Goal: Transaction & Acquisition: Purchase product/service

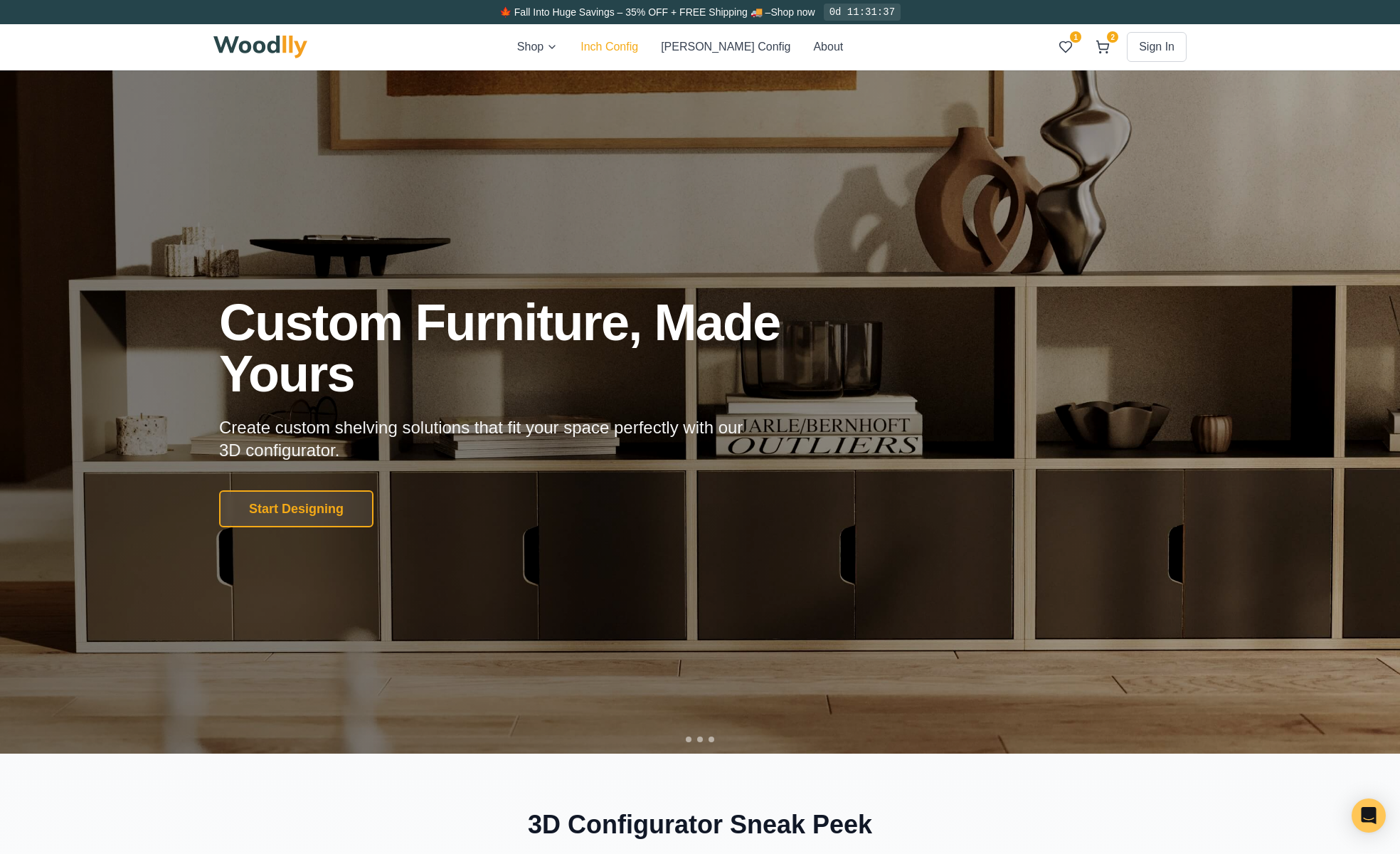
click at [631, 40] on button "Inch Config" at bounding box center [609, 47] width 58 height 17
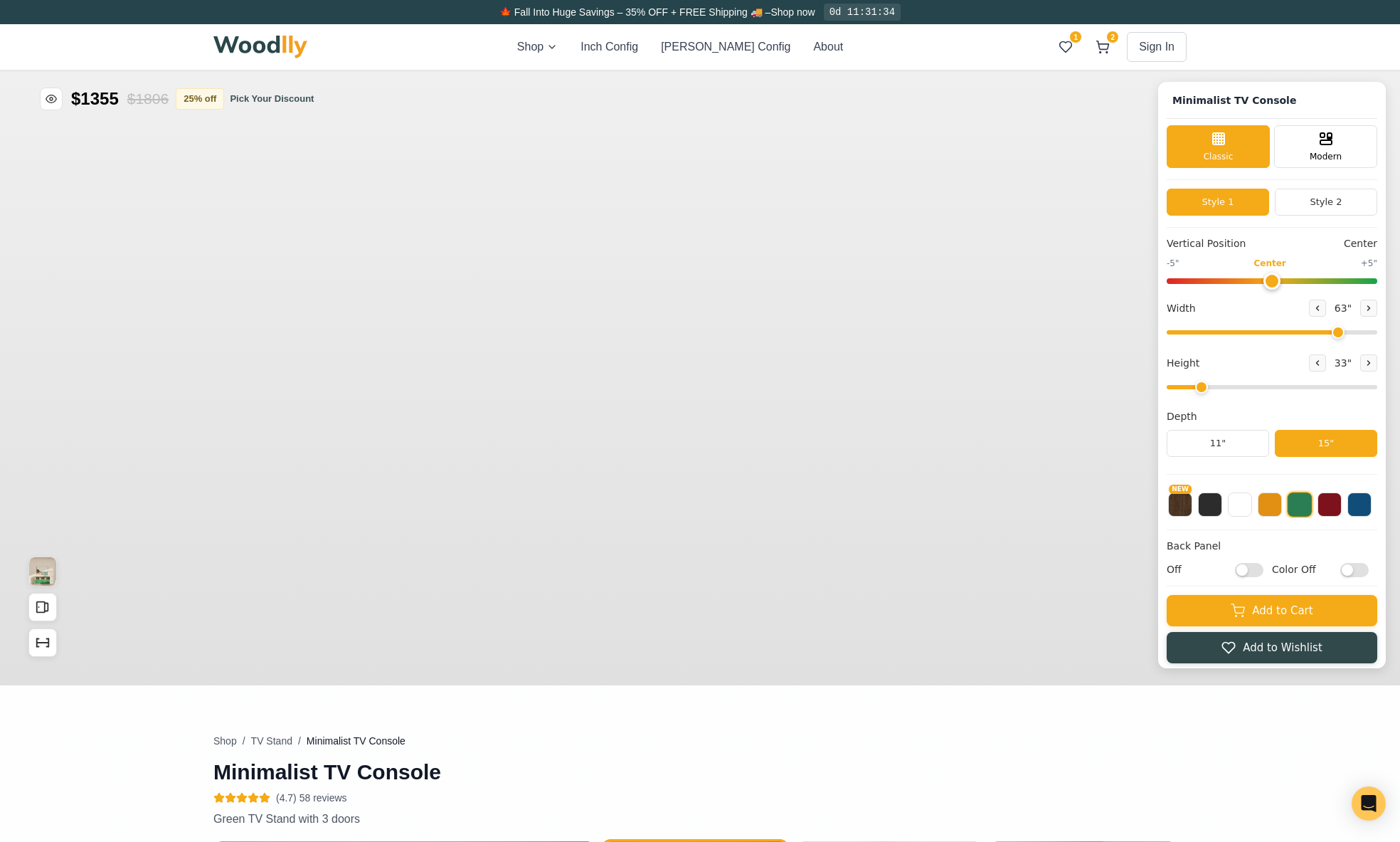
type input "63"
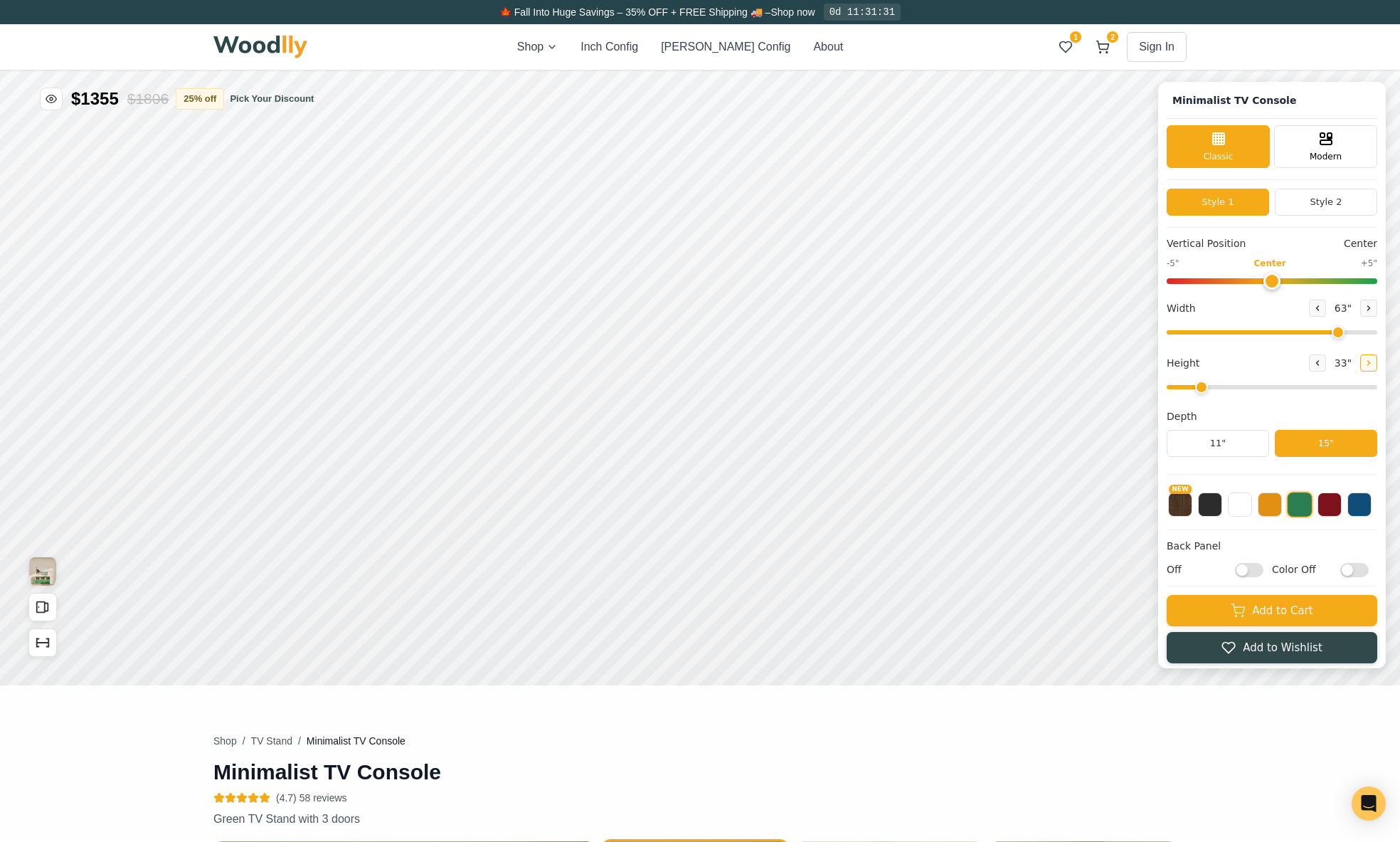
click at [1373, 364] on icon at bounding box center [1369, 363] width 9 height 9
type input "3"
click at [446, 446] on div "12"" at bounding box center [442, 451] width 16 height 16
click at [436, 369] on div "12"" at bounding box center [434, 369] width 16 height 16
click at [1322, 304] on icon at bounding box center [1317, 308] width 9 height 9
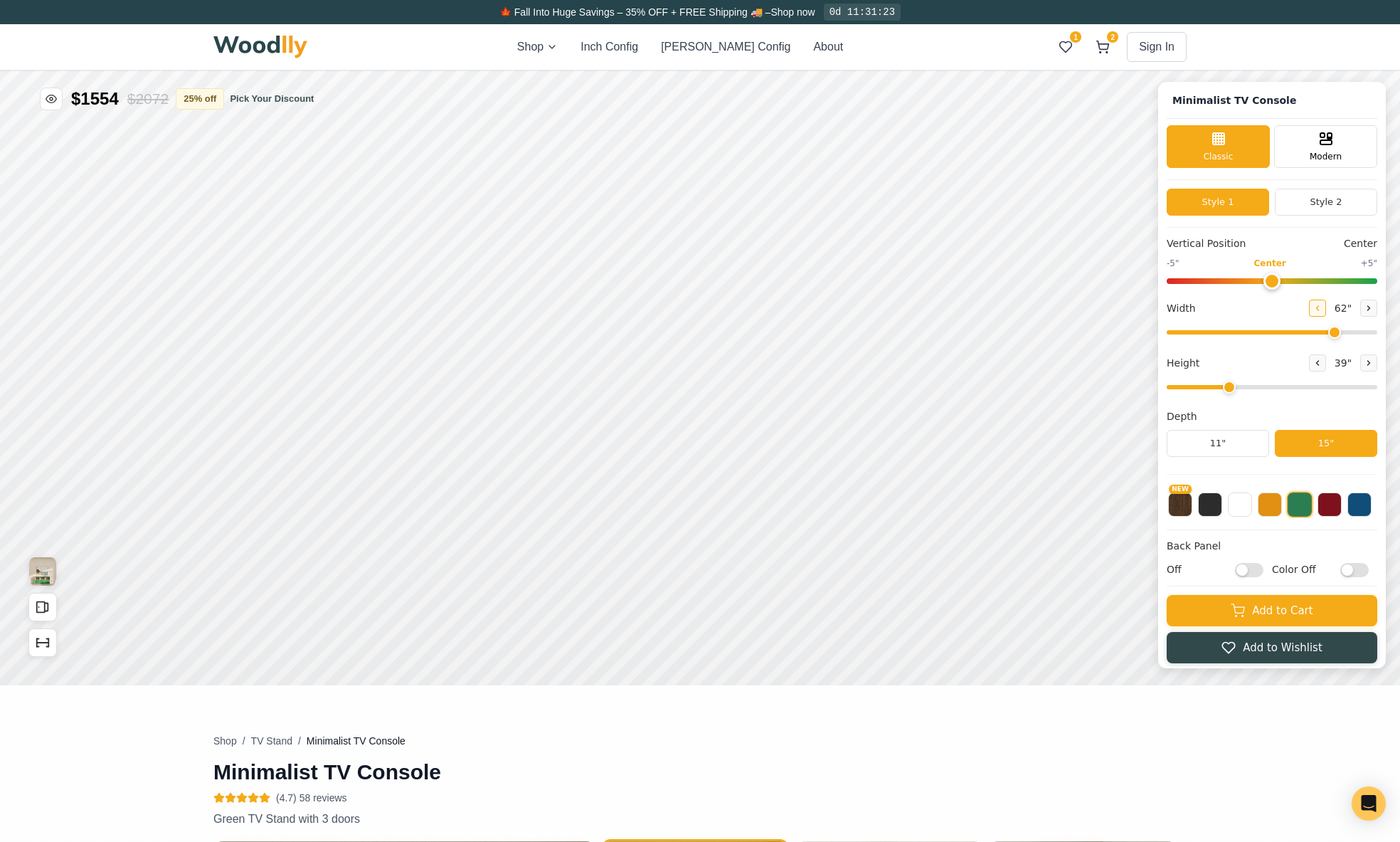
click at [1322, 304] on icon at bounding box center [1317, 308] width 9 height 9
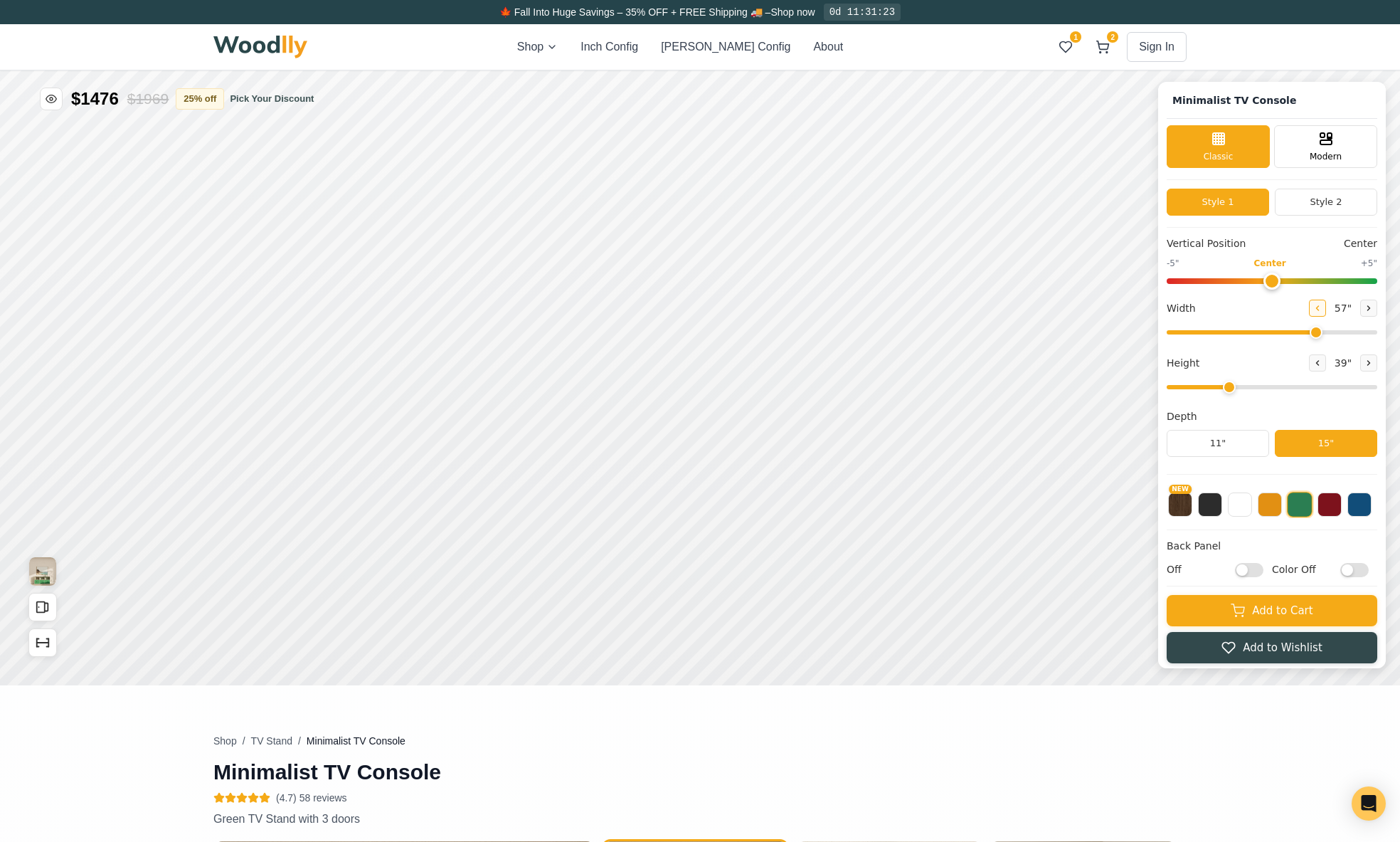
click at [1322, 304] on icon at bounding box center [1317, 308] width 9 height 9
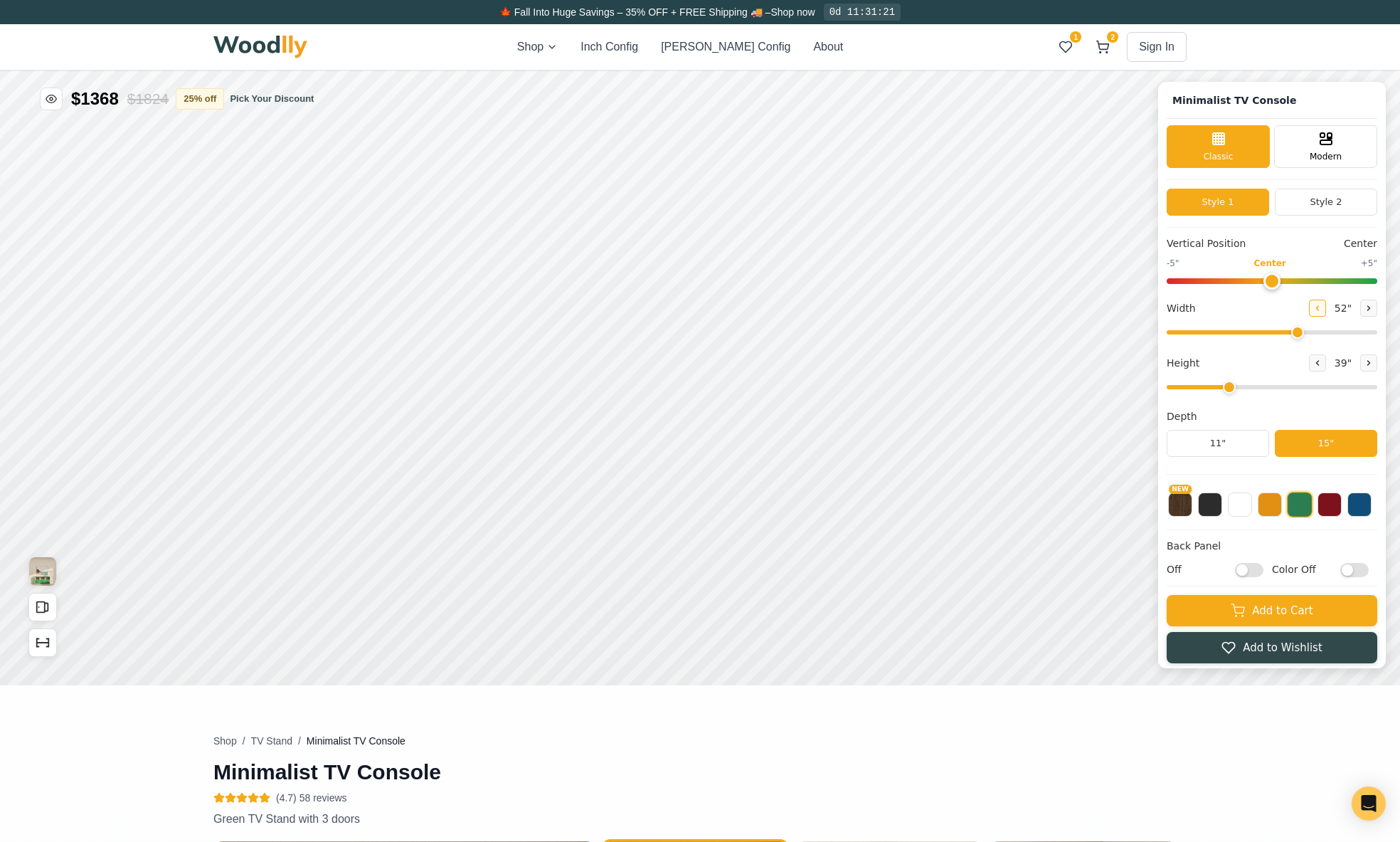
click at [1322, 304] on icon at bounding box center [1317, 308] width 9 height 9
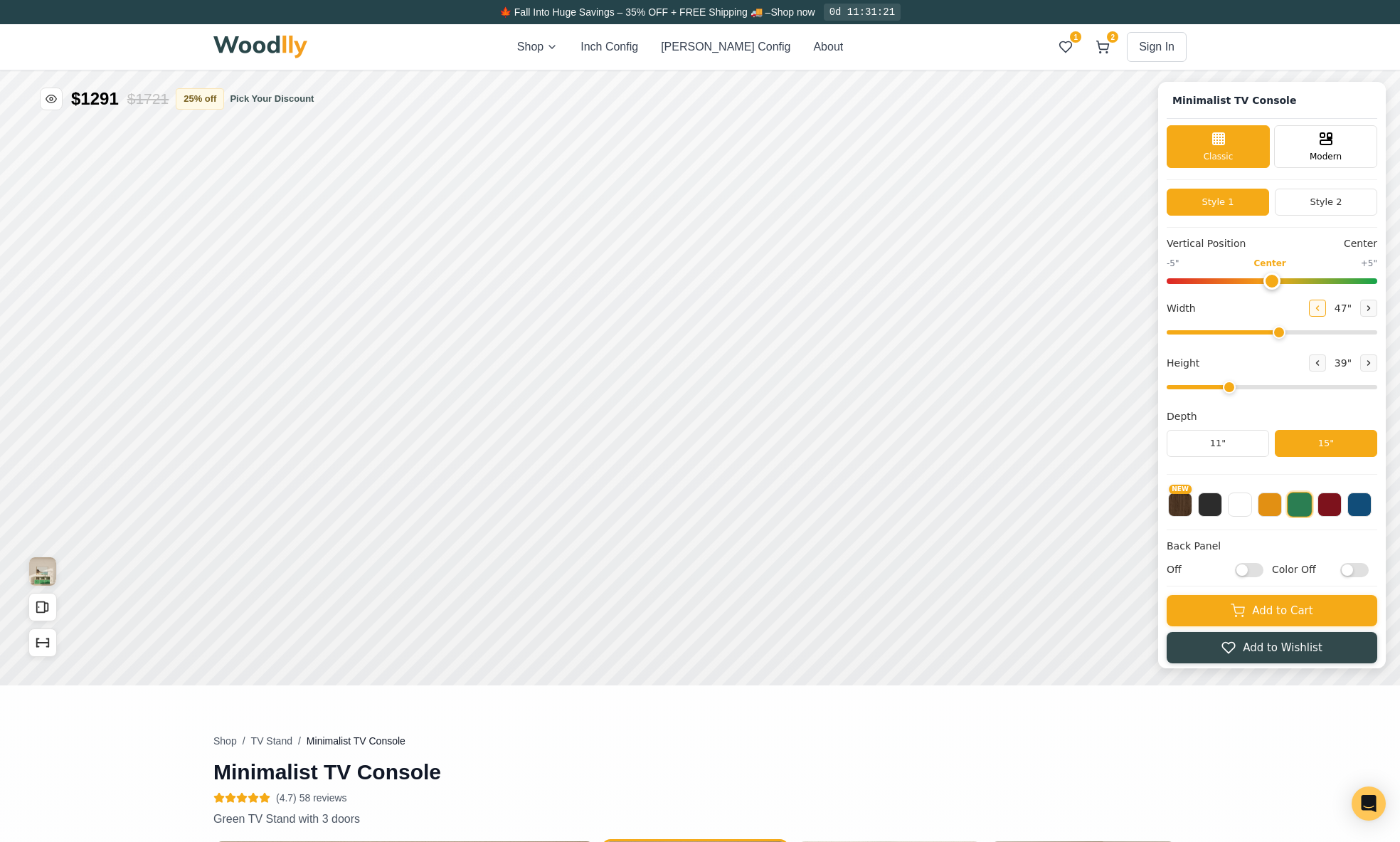
click at [1322, 304] on icon at bounding box center [1317, 308] width 9 height 9
type input "46"
click at [755, 360] on icon at bounding box center [760, 355] width 17 height 17
click at [628, 286] on icon at bounding box center [631, 280] width 17 height 17
click at [806, 281] on icon at bounding box center [809, 280] width 17 height 17
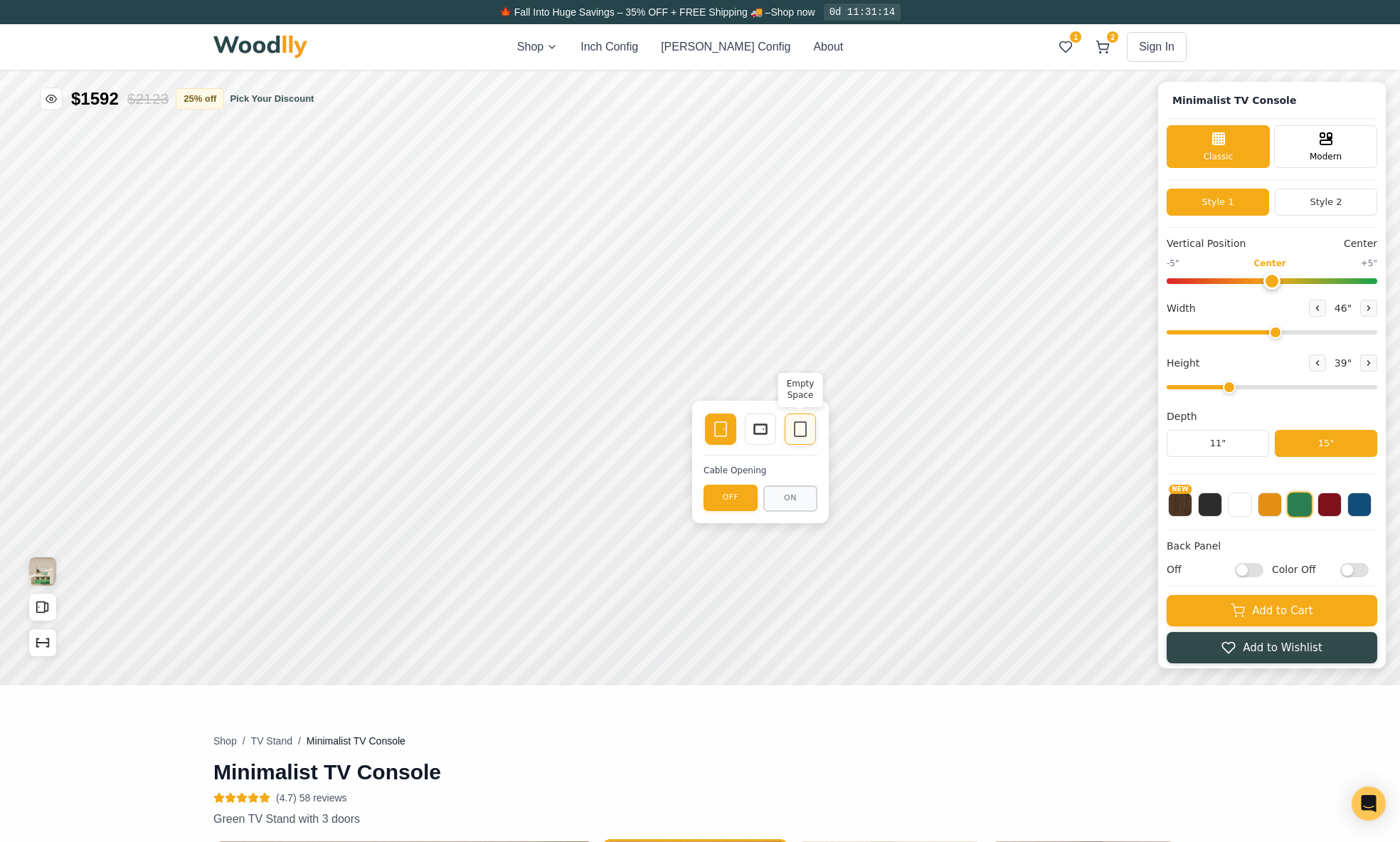
click at [803, 431] on icon at bounding box center [800, 428] width 17 height 17
click at [1282, 507] on button at bounding box center [1269, 503] width 24 height 24
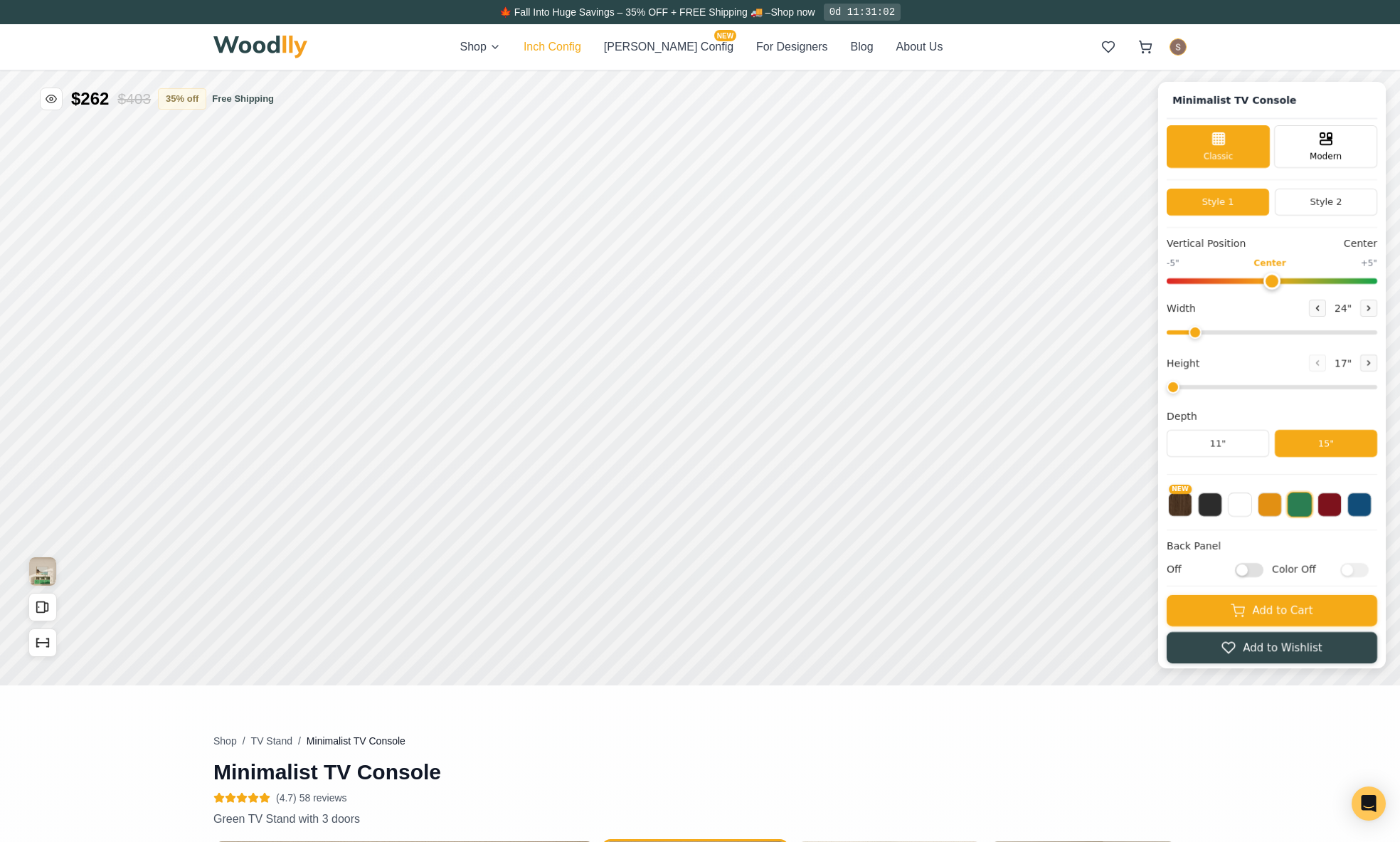
type input "63"
type input "2"
drag, startPoint x: 2133, startPoint y: 1402, endPoint x: 2084, endPoint y: 1403, distance: 49.0
type input "50"
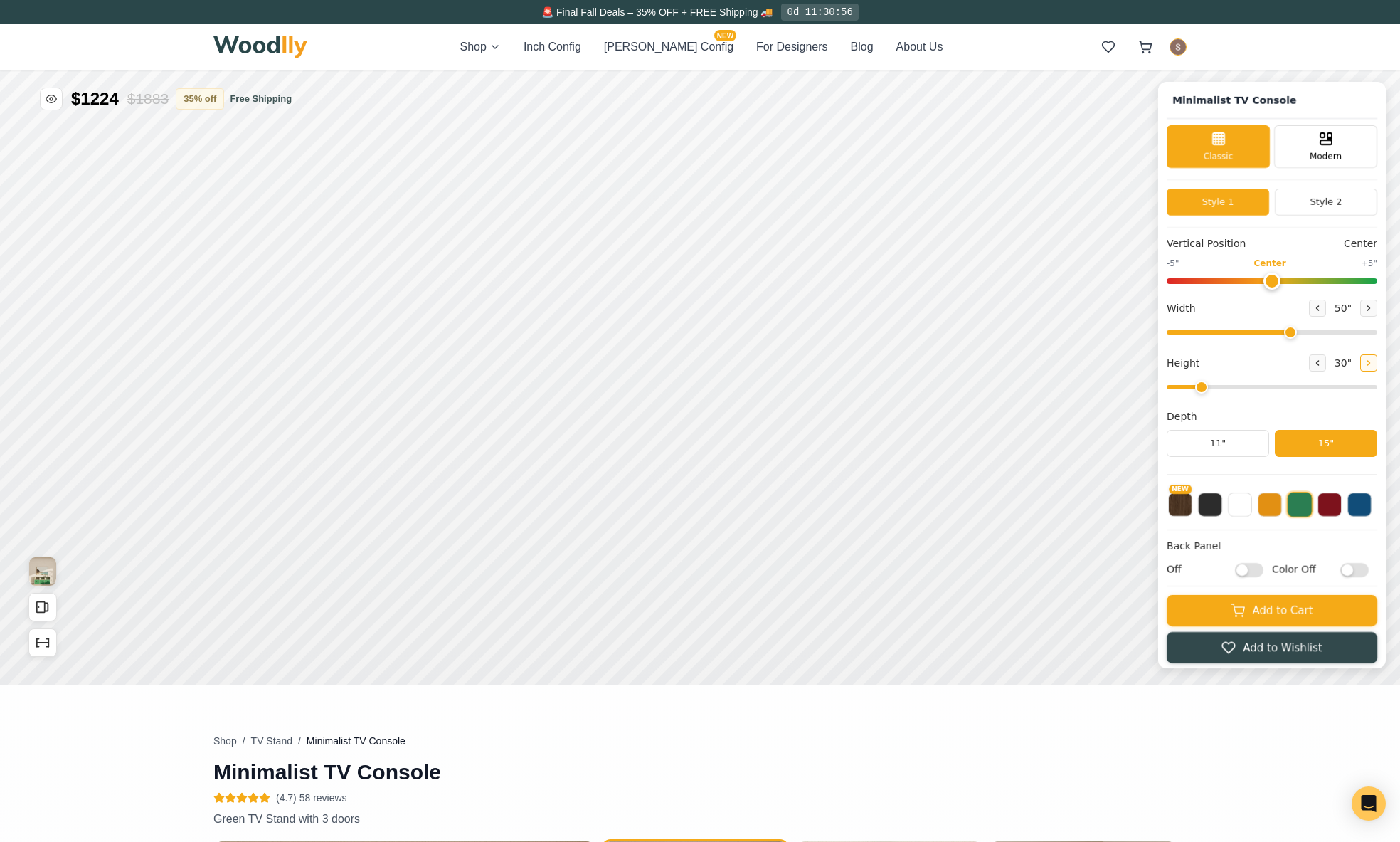
type input "3"
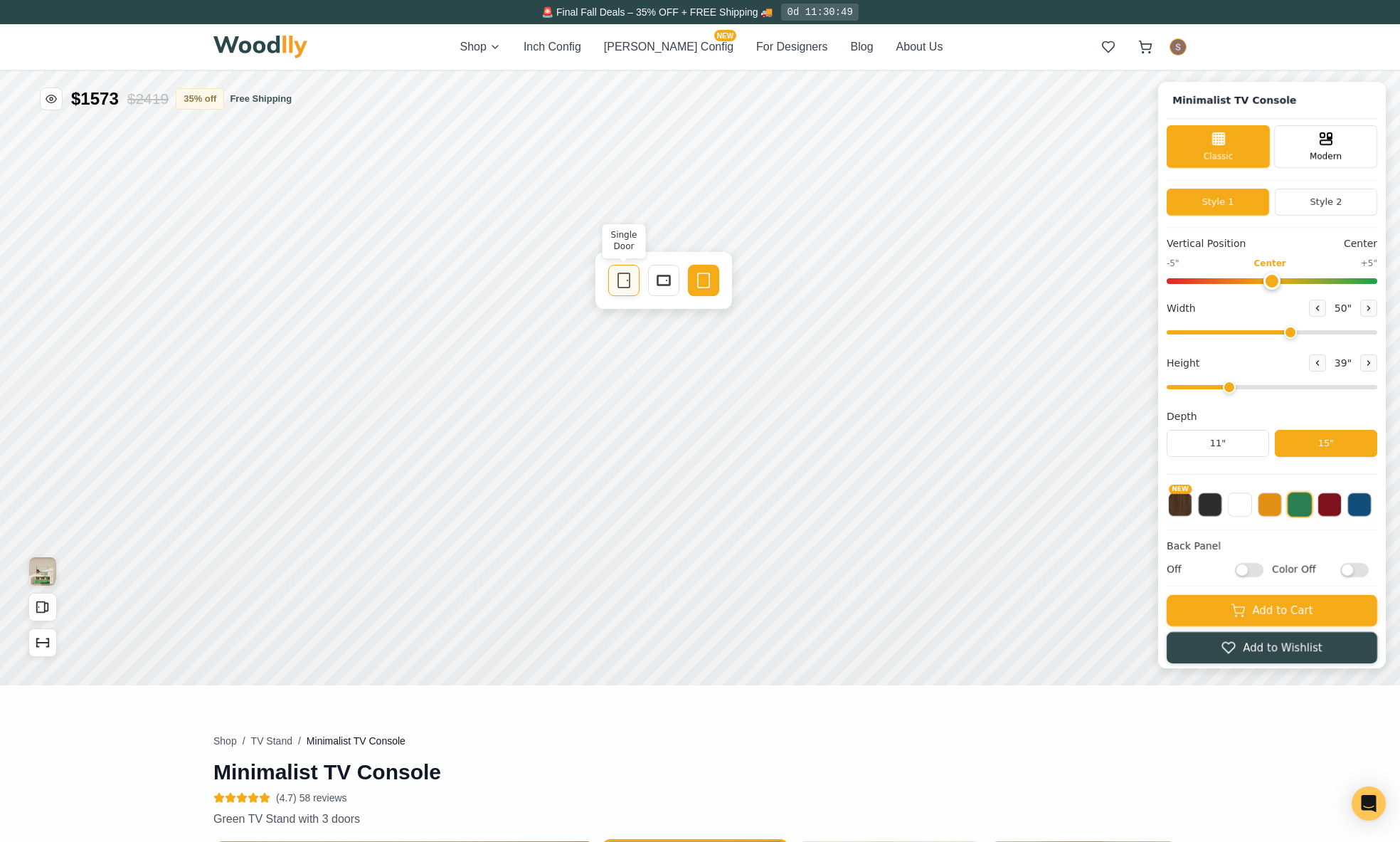
click at [665, 211] on rect at bounding box center [659, 209] width 11 height 14
click at [752, 589] on icon at bounding box center [752, 591] width 17 height 17
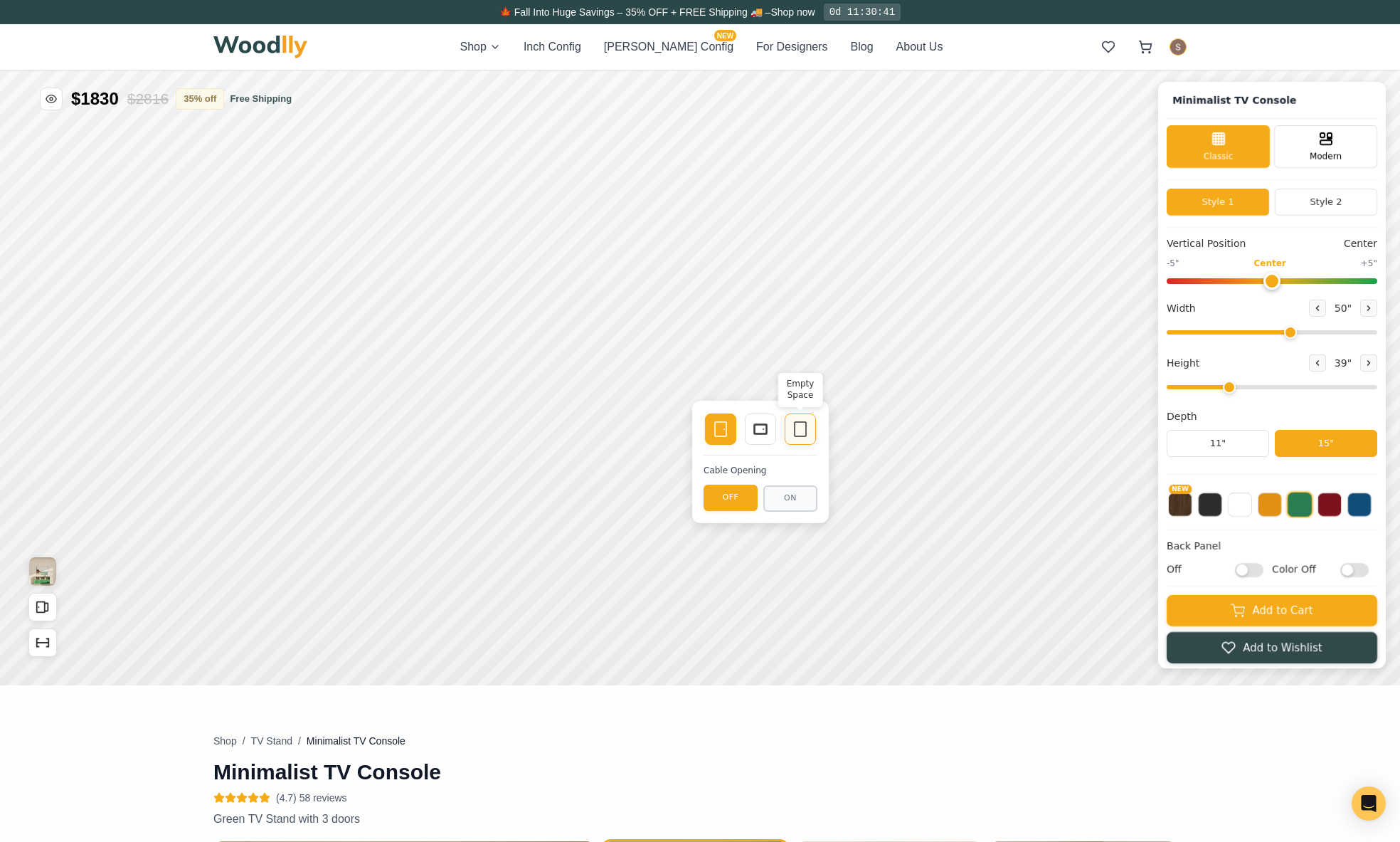
drag, startPoint x: 2308, startPoint y: 1338, endPoint x: 2296, endPoint y: 1338, distance: 12.0
type input "47"
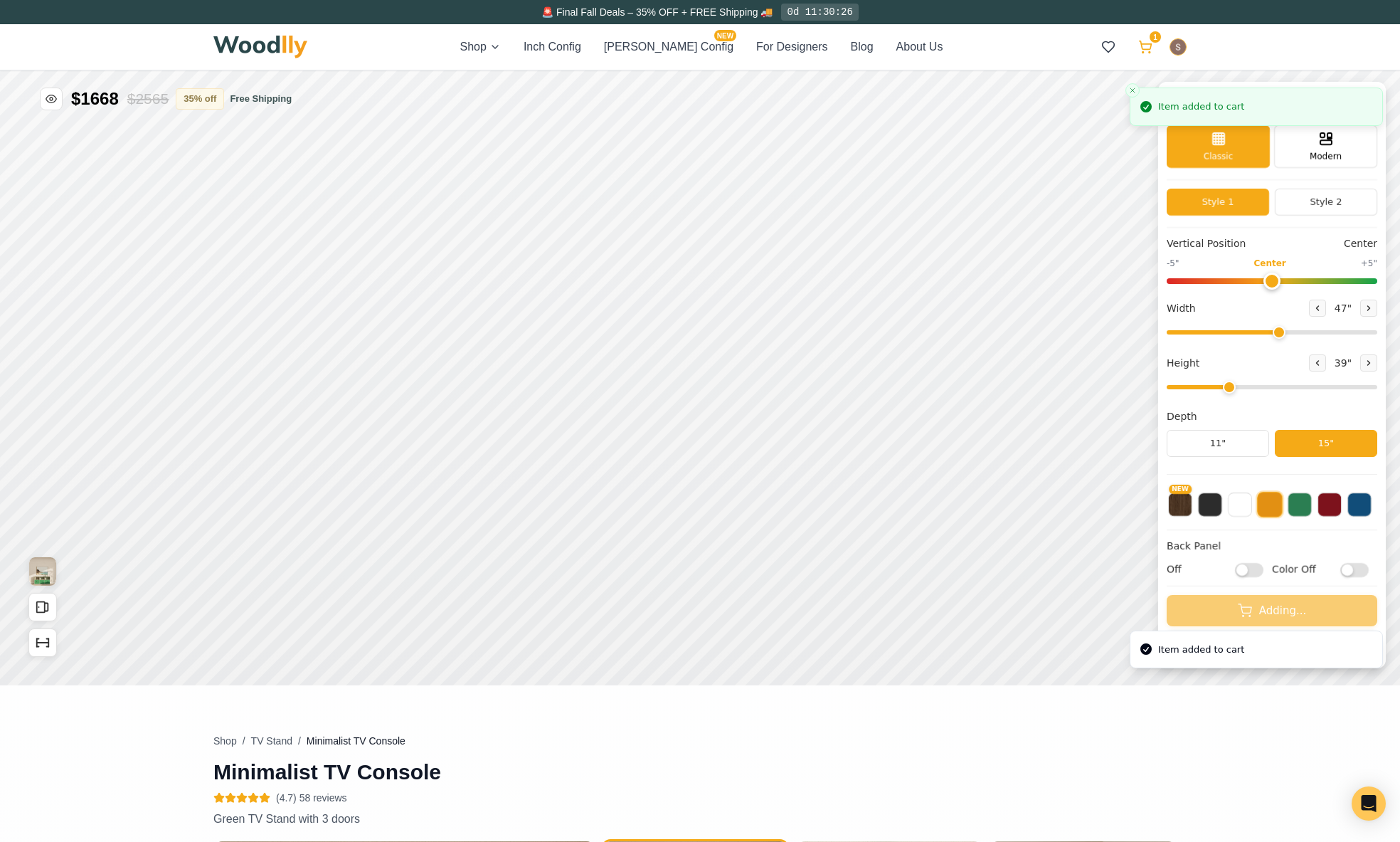
click at [1142, 48] on icon at bounding box center [1145, 46] width 12 height 9
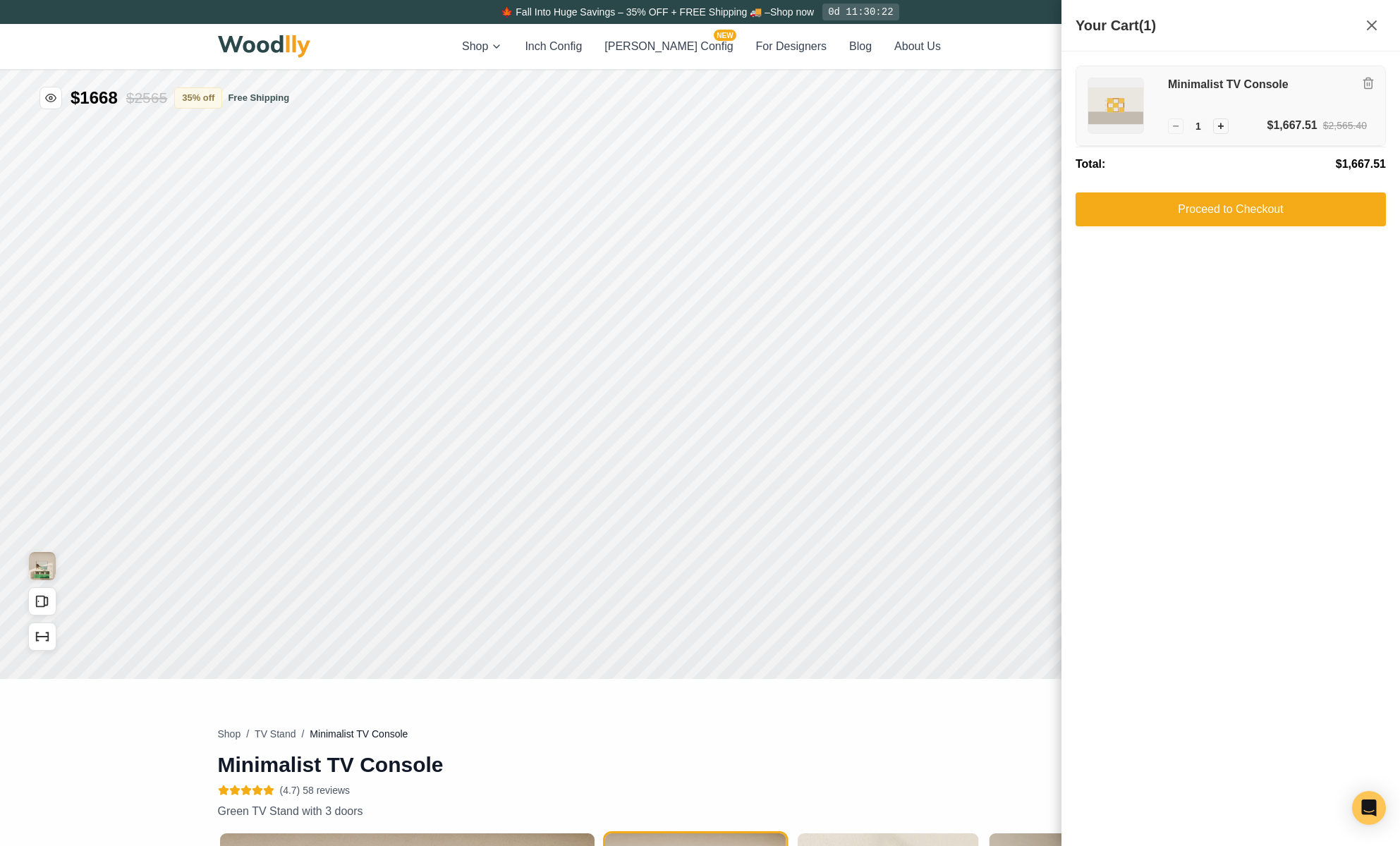
click at [1273, 87] on h3 "Minimalist TV Console" at bounding box center [1267, 85] width 199 height 15
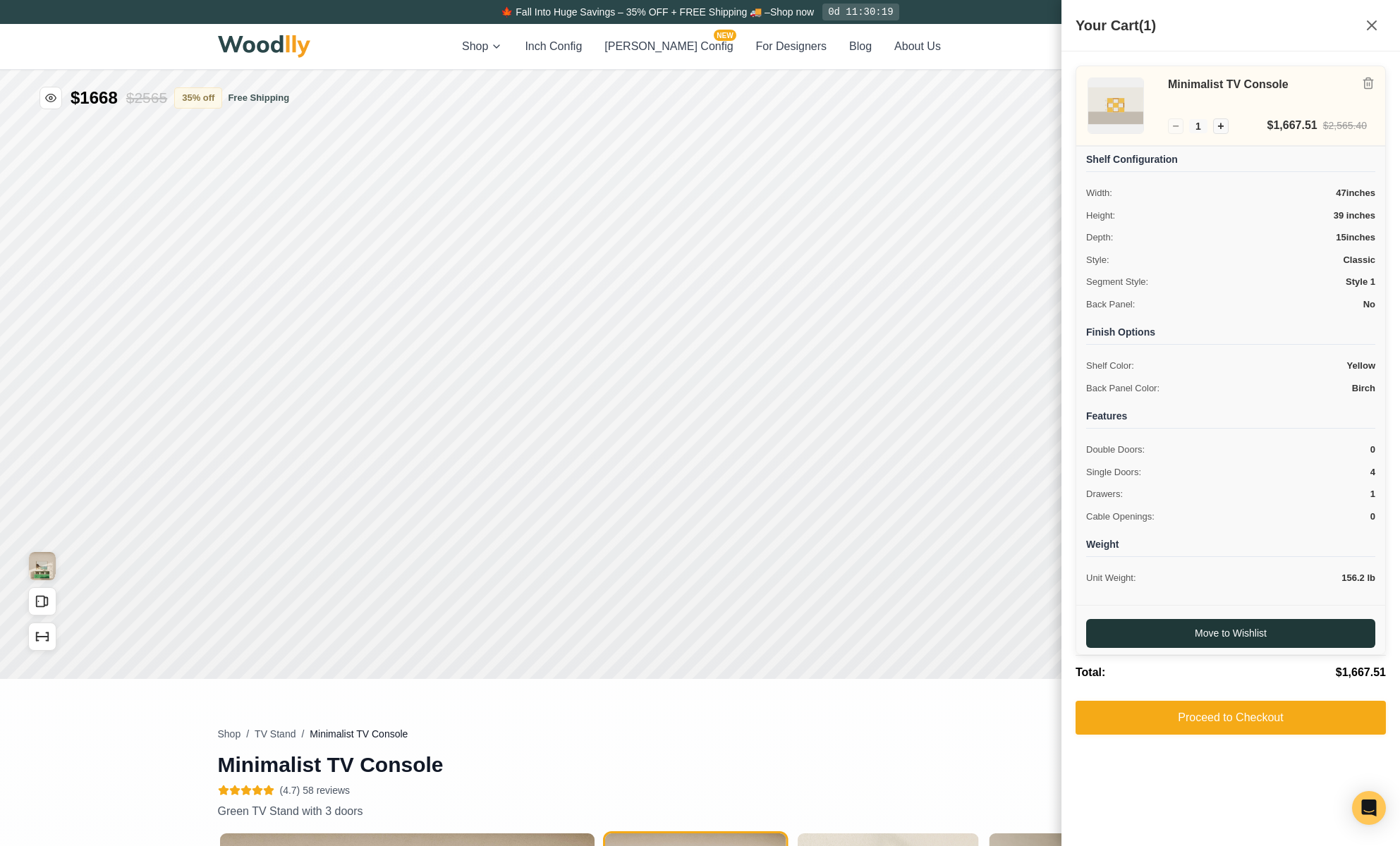
click at [1229, 639] on button "Move to Wishlist" at bounding box center [1230, 633] width 289 height 29
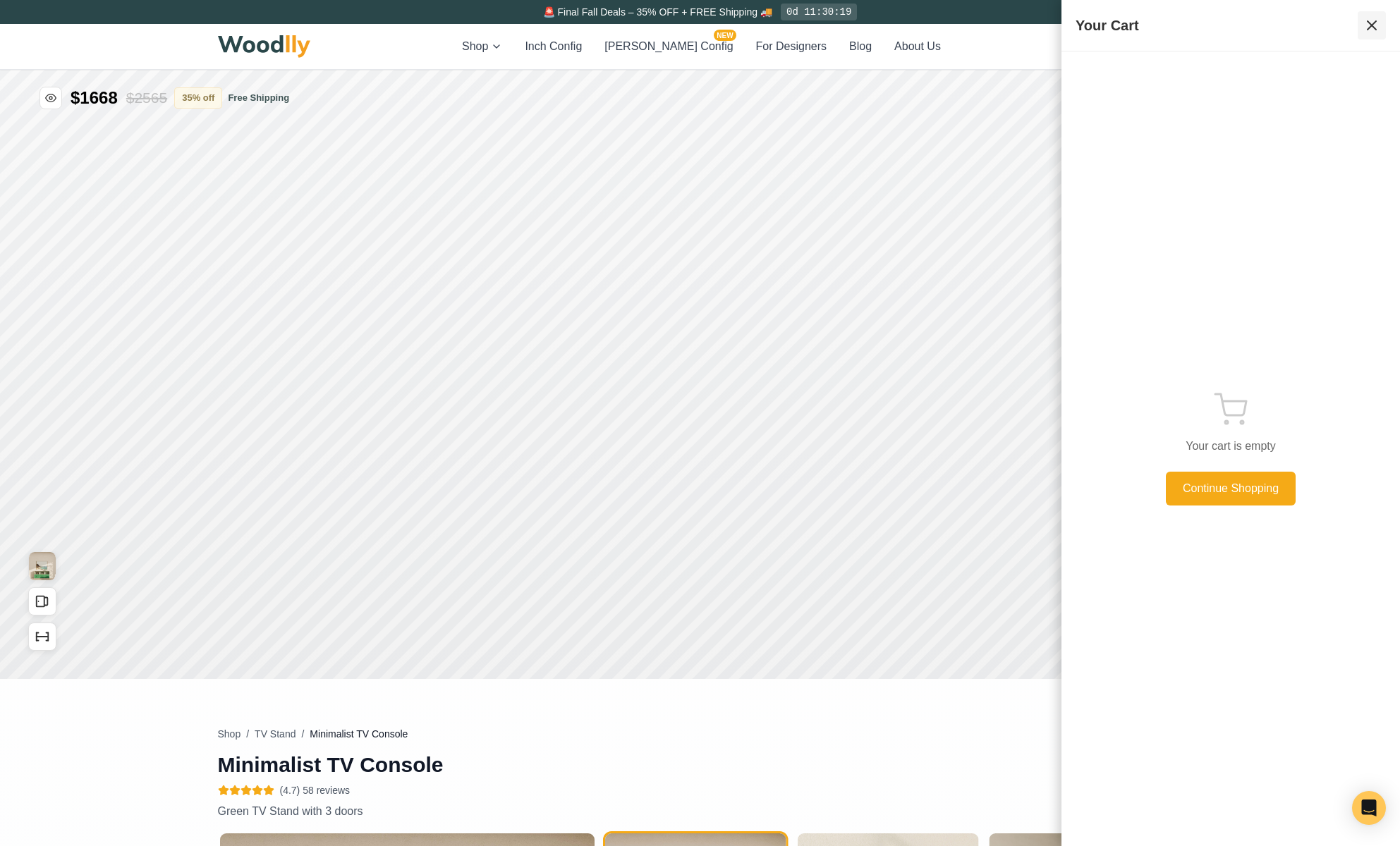
click at [1372, 22] on icon at bounding box center [1371, 25] width 17 height 17
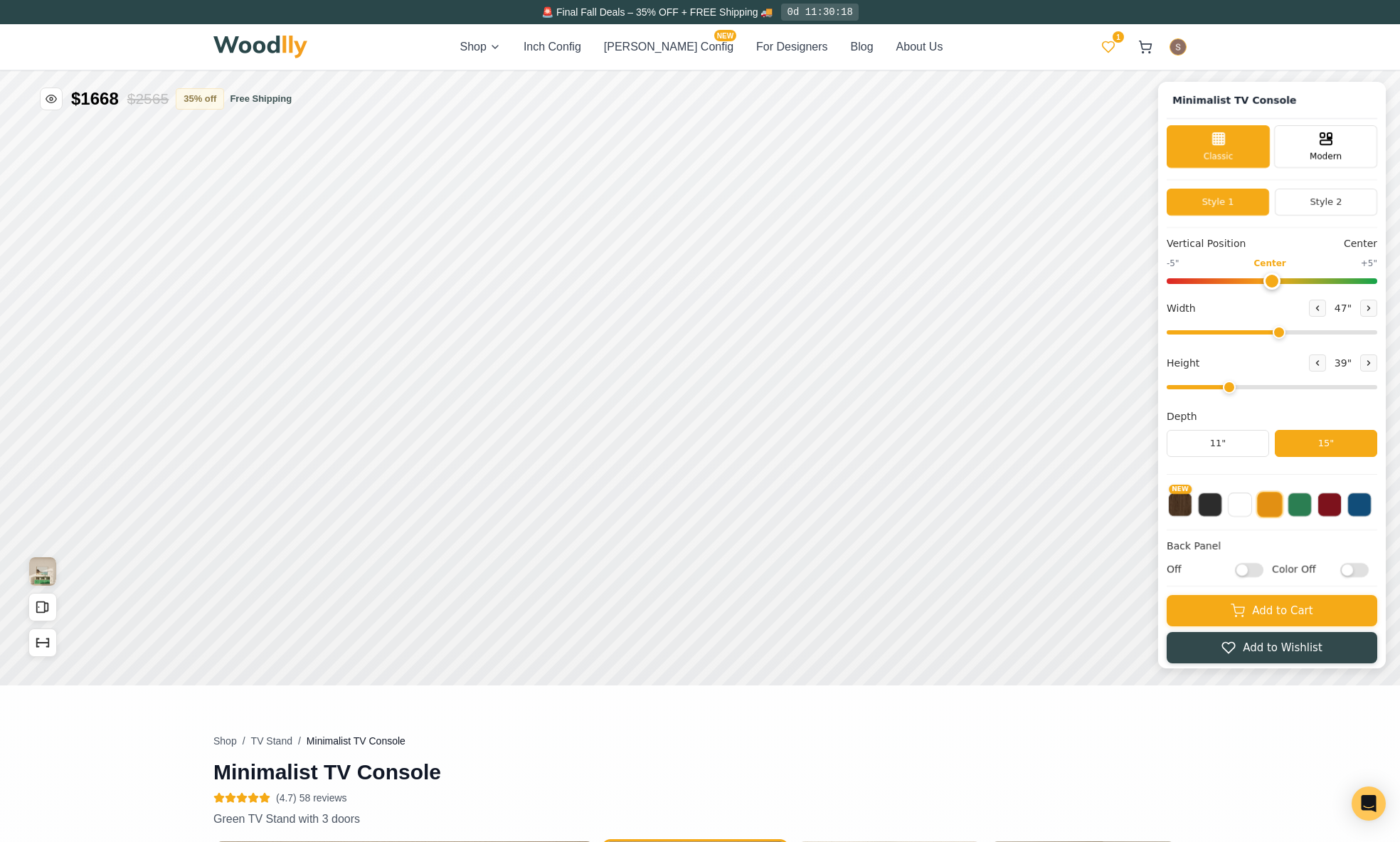
click at [1103, 39] on button "1" at bounding box center [1108, 47] width 26 height 26
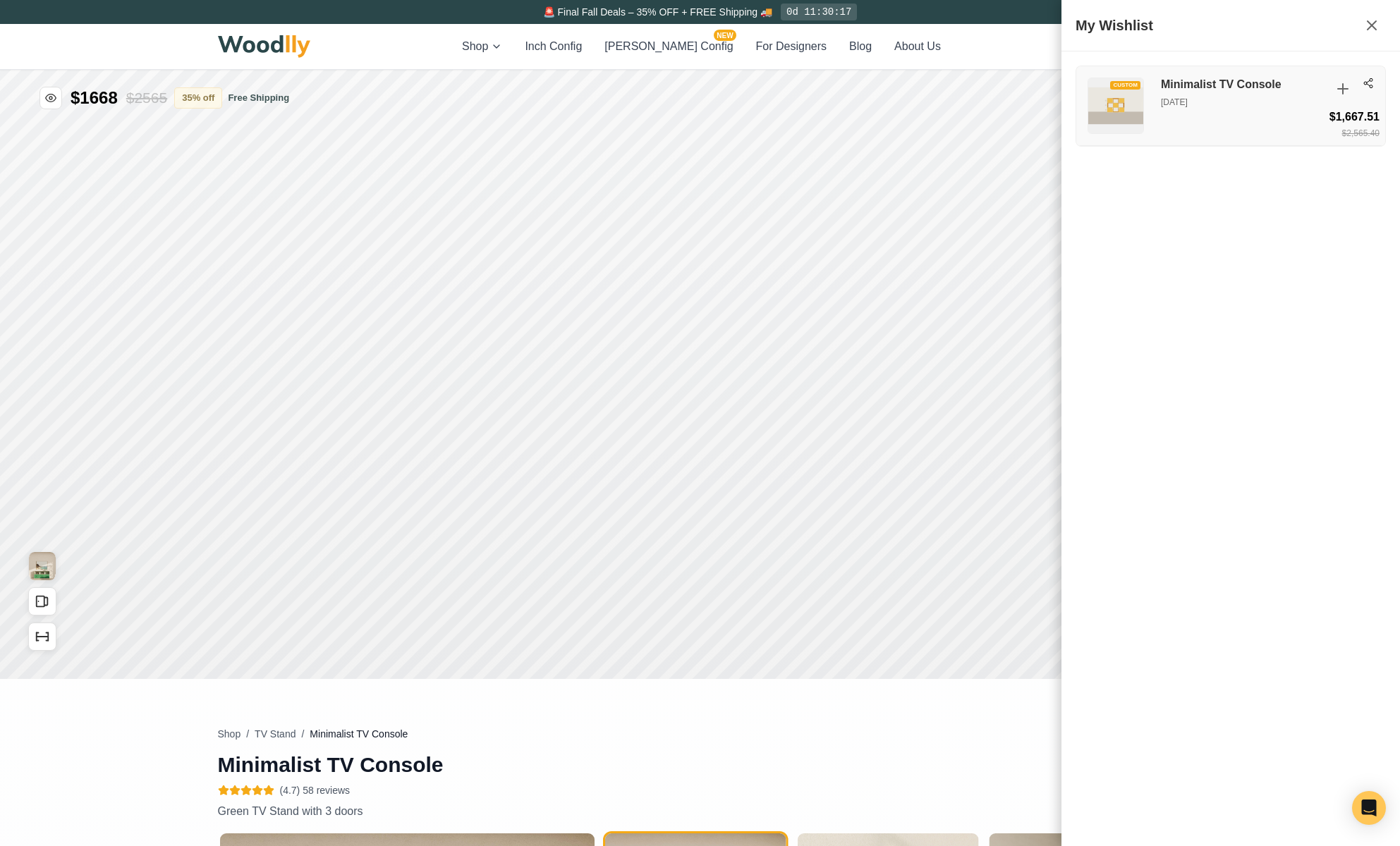
click at [1192, 86] on h3 "Minimalist TV Console" at bounding box center [1243, 85] width 163 height 15
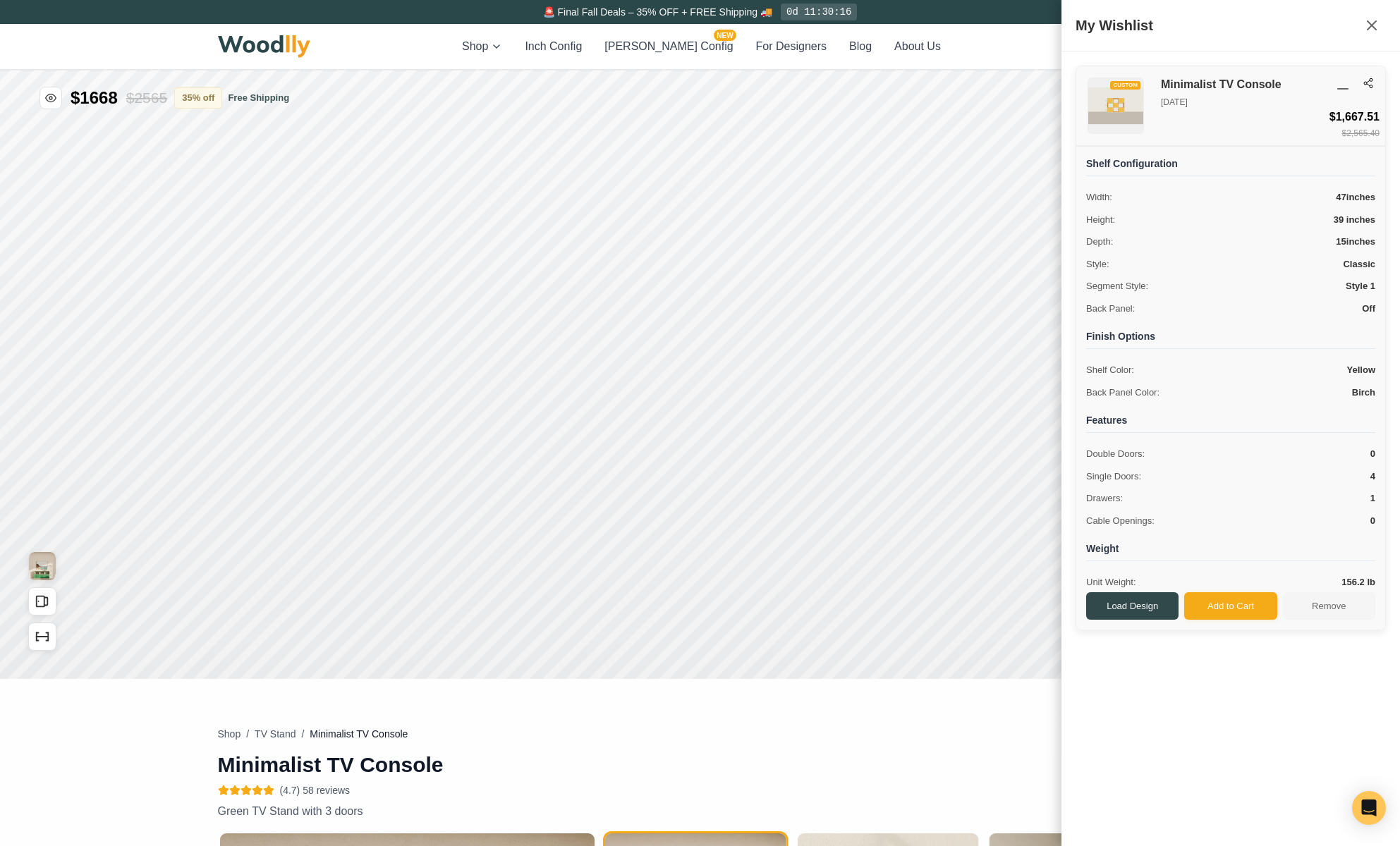
click at [1367, 74] on div "CUSTOM Minimalist TV Console Oct 9, 2025 $1,667.51 $2,565.40" at bounding box center [1231, 106] width 309 height 80
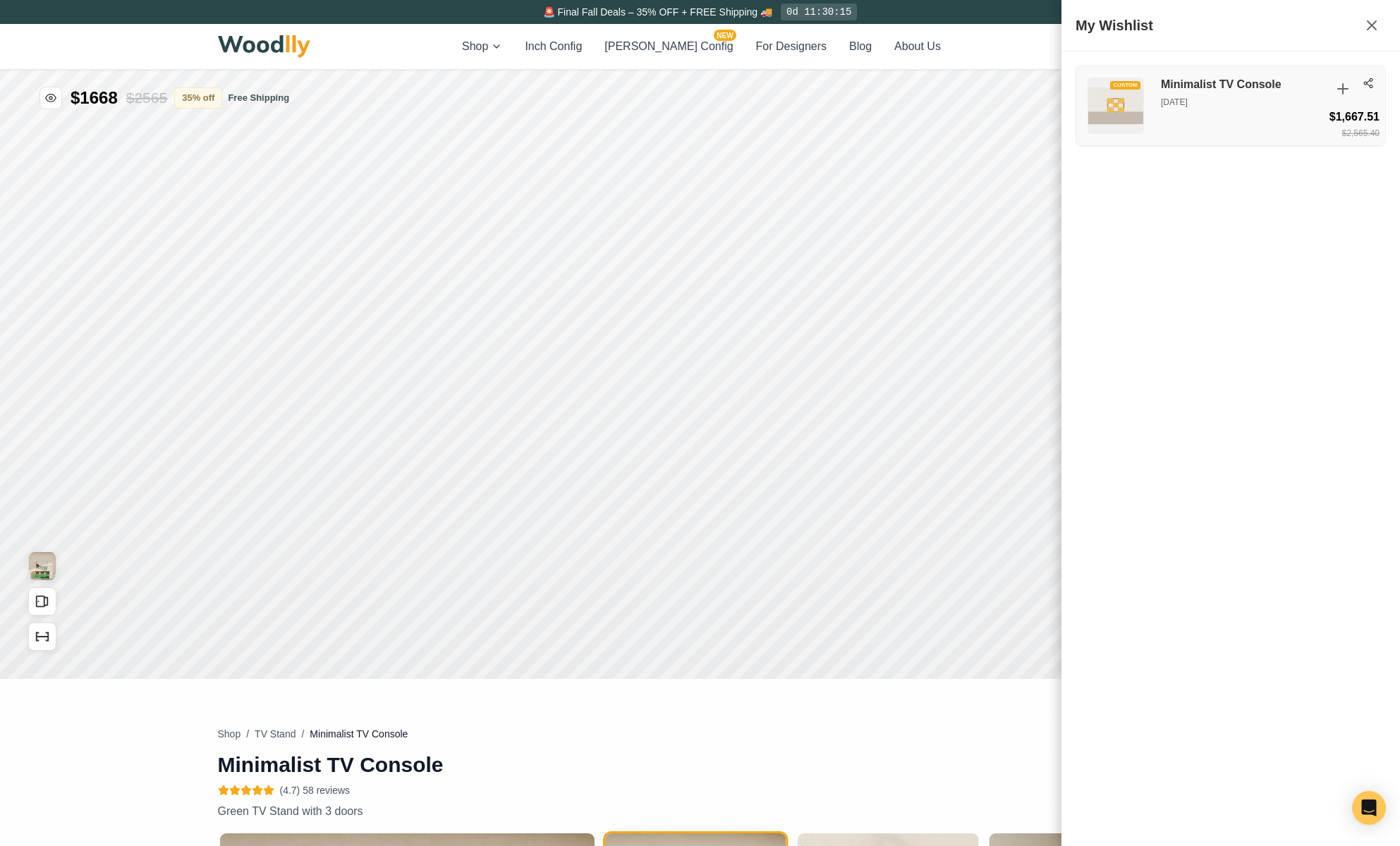
click at [1367, 79] on icon at bounding box center [1368, 83] width 11 height 11
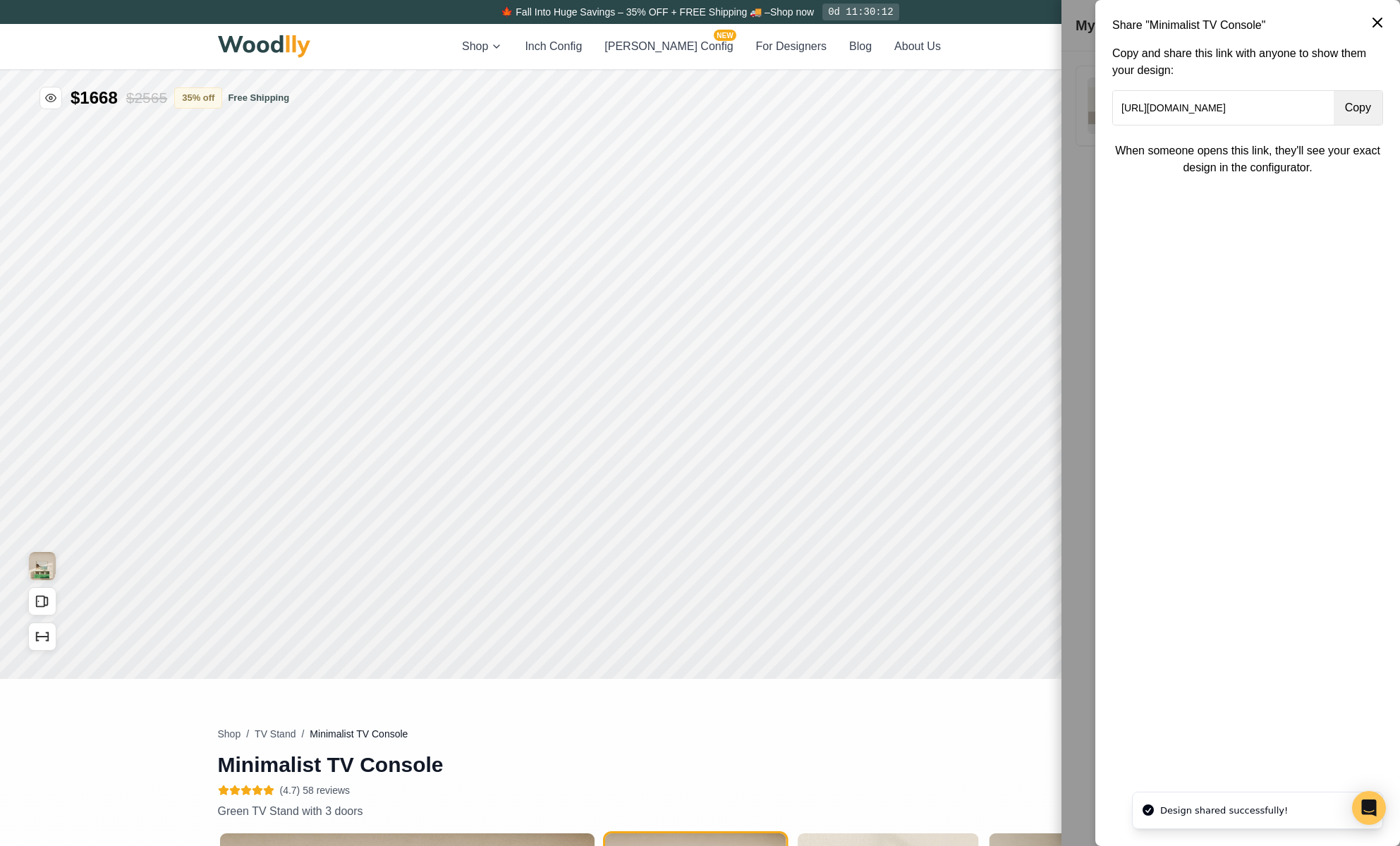
click at [1369, 116] on button "Copy" at bounding box center [1358, 108] width 48 height 34
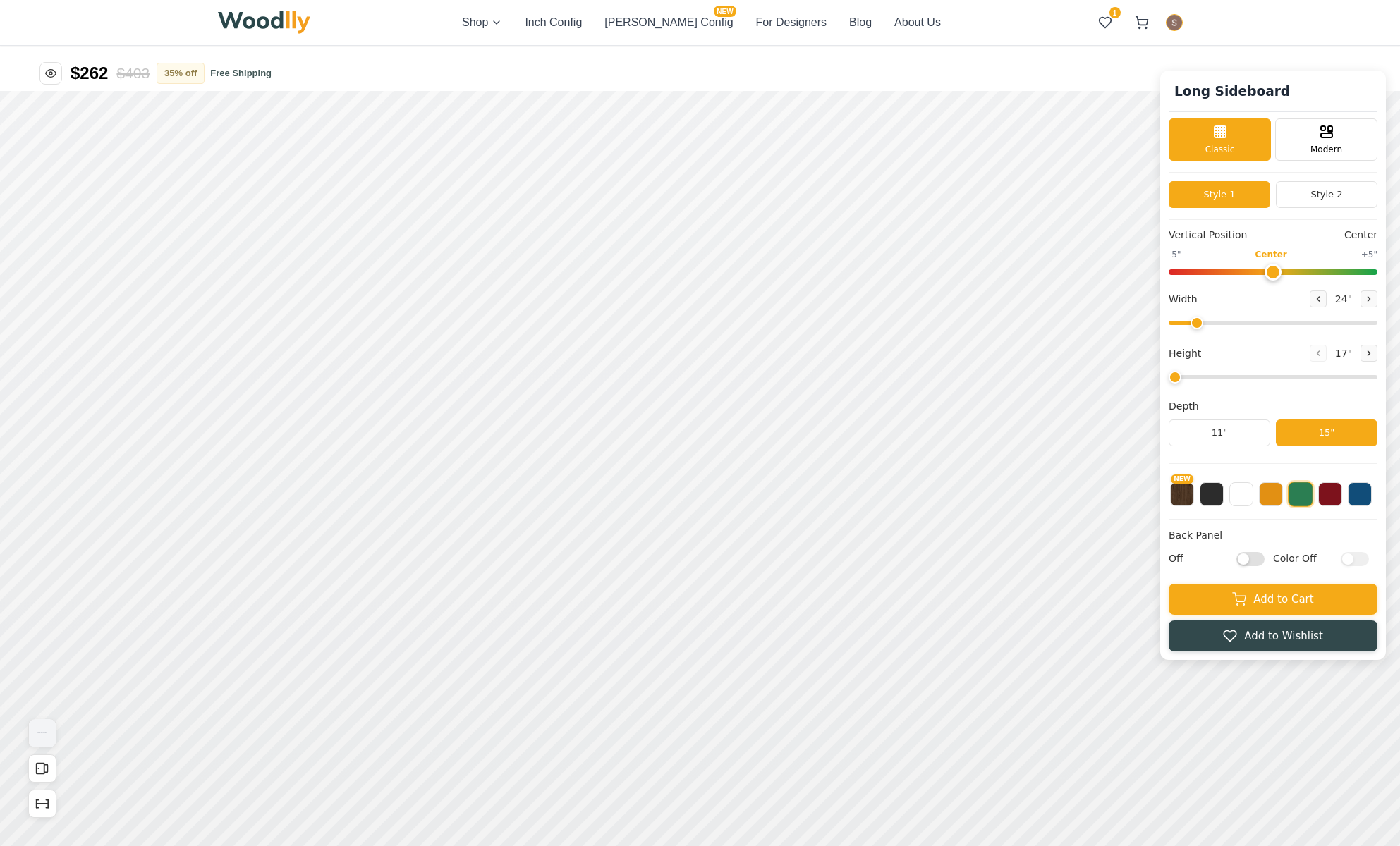
type input "47"
type input "3"
